Goal: Task Accomplishment & Management: Use online tool/utility

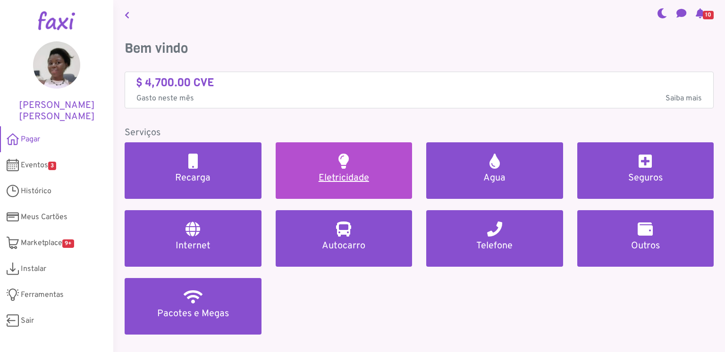
click at [334, 175] on h5 "Eletricidade" at bounding box center [344, 178] width 114 height 11
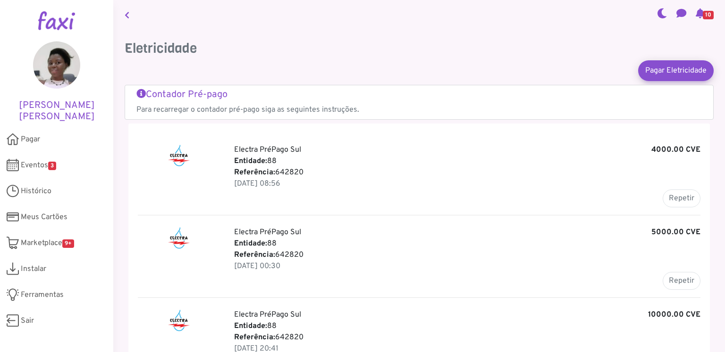
click at [129, 14] on icon at bounding box center [127, 15] width 5 height 8
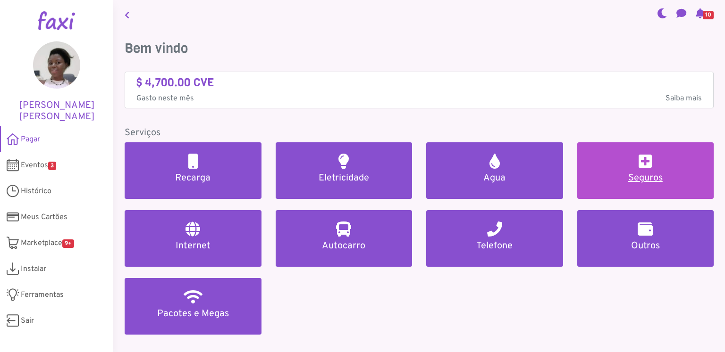
click at [643, 164] on h2 at bounding box center [644, 161] width 13 height 15
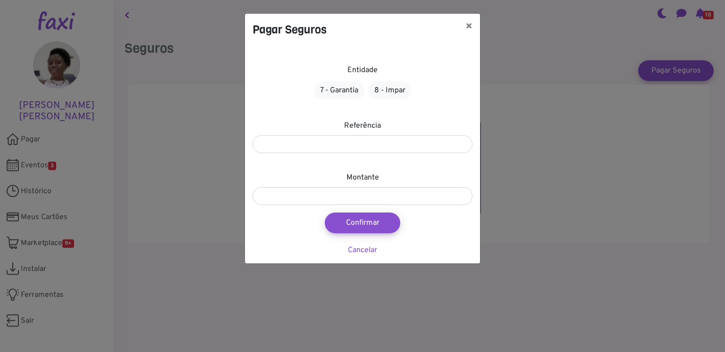
click at [366, 70] on label "Entidade" at bounding box center [362, 70] width 30 height 11
click at [223, 167] on div "Pagar Seguros × Entidade 7 - Garantia 8 - Impar Referência Montante Confirmar C…" at bounding box center [362, 176] width 725 height 352
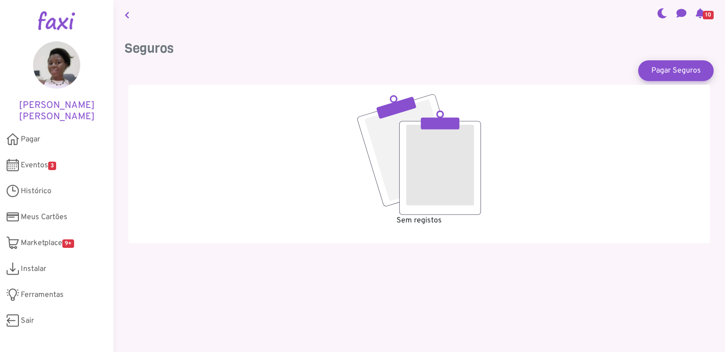
click at [132, 12] on link at bounding box center [127, 15] width 12 height 22
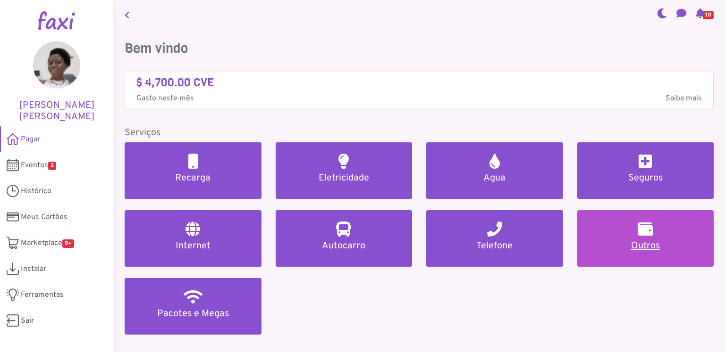
click at [631, 241] on h5 "Outros" at bounding box center [645, 246] width 114 height 11
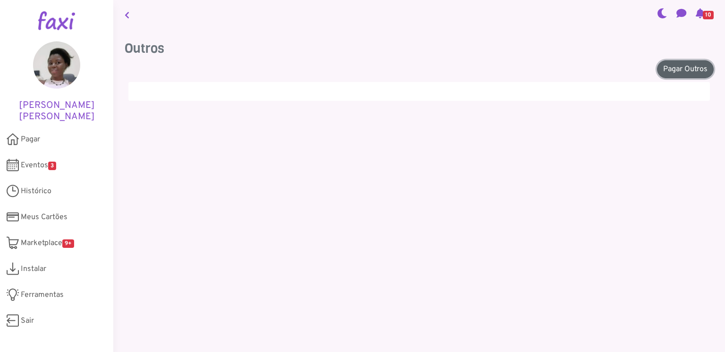
click at [677, 67] on link "Pagar Outros" at bounding box center [685, 69] width 57 height 18
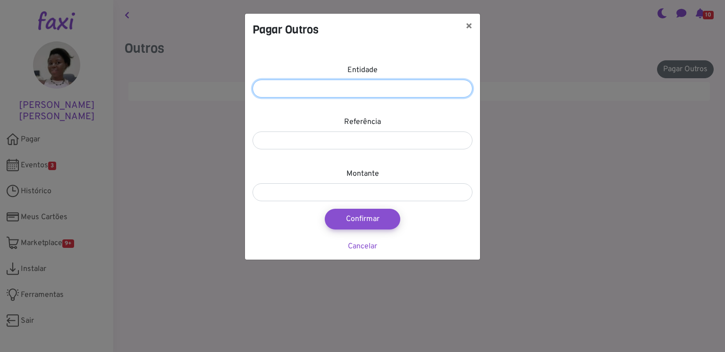
click at [377, 92] on input "number" at bounding box center [362, 89] width 220 height 18
type input "*****"
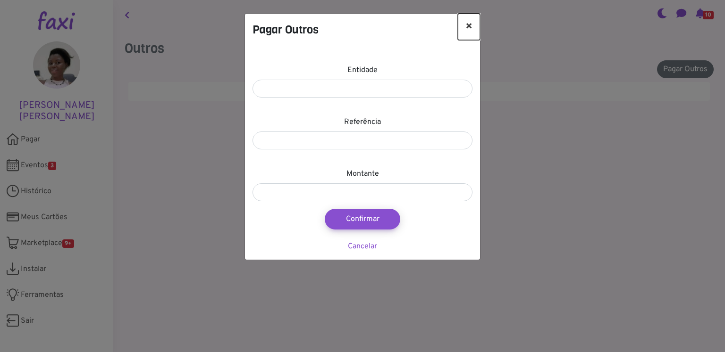
click at [467, 25] on button "×" at bounding box center [469, 27] width 22 height 26
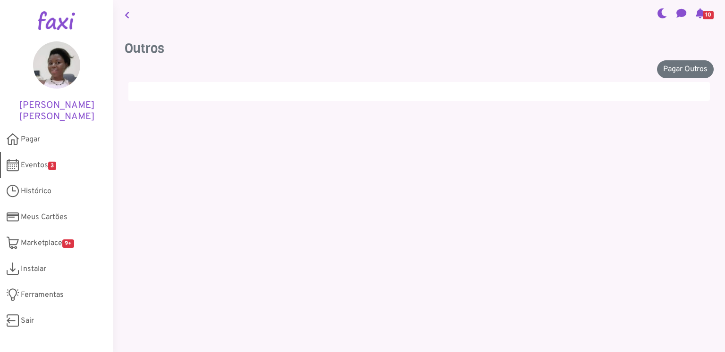
click at [40, 165] on span "Eventos 3" at bounding box center [38, 165] width 35 height 11
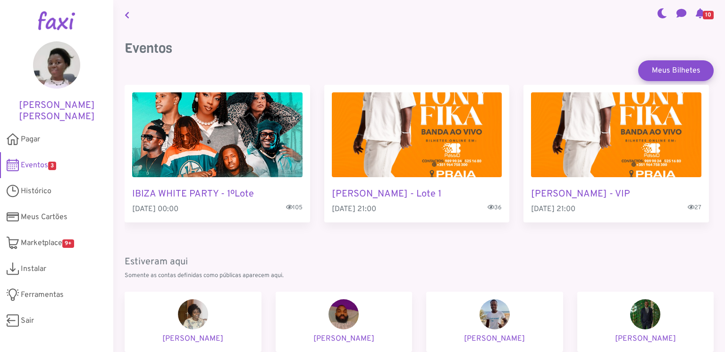
click at [124, 14] on link at bounding box center [127, 15] width 12 height 22
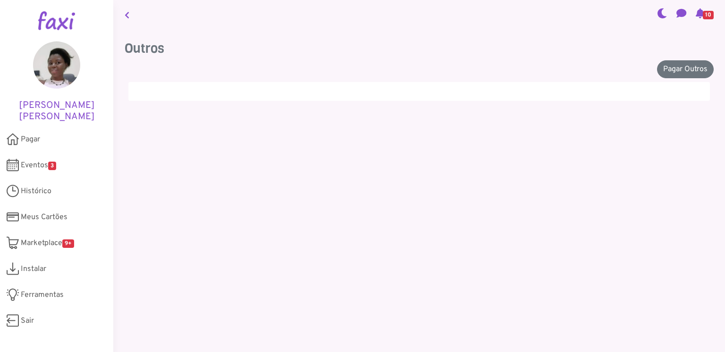
click at [126, 17] on icon at bounding box center [127, 15] width 5 height 8
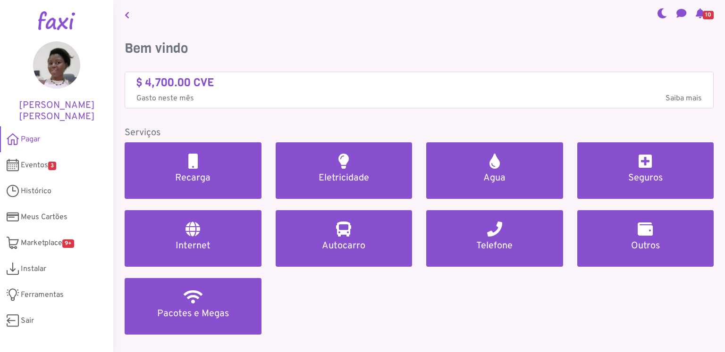
click at [126, 17] on icon at bounding box center [127, 15] width 5 height 8
click at [700, 19] on link "10" at bounding box center [704, 15] width 25 height 32
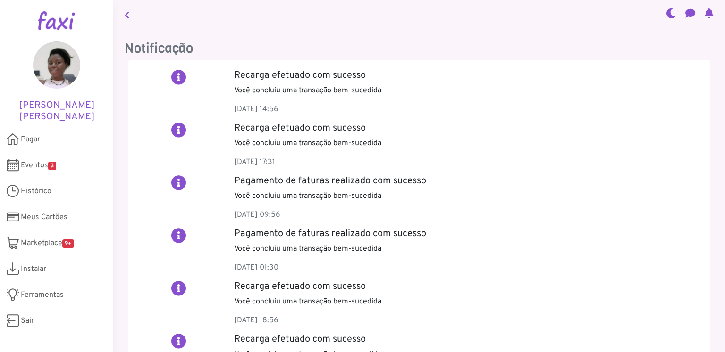
click at [700, 19] on link at bounding box center [708, 15] width 17 height 32
click at [25, 321] on span "Sair" at bounding box center [27, 321] width 13 height 11
